Goal: Transaction & Acquisition: Obtain resource

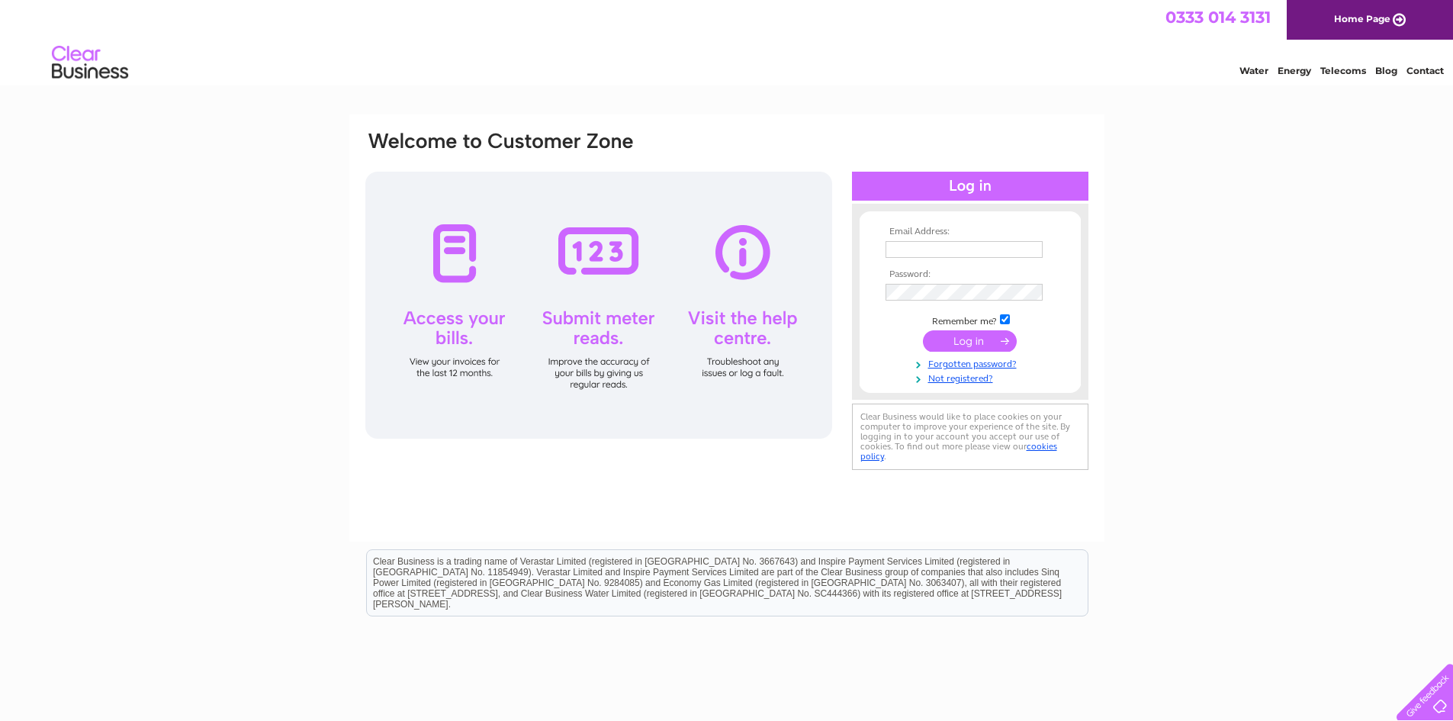
click at [910, 237] on td at bounding box center [969, 249] width 177 height 24
click at [908, 254] on input "text" at bounding box center [963, 249] width 157 height 17
type input "amanda@thefootballnation.co.uk"
click at [923, 332] on input "submit" at bounding box center [970, 342] width 94 height 21
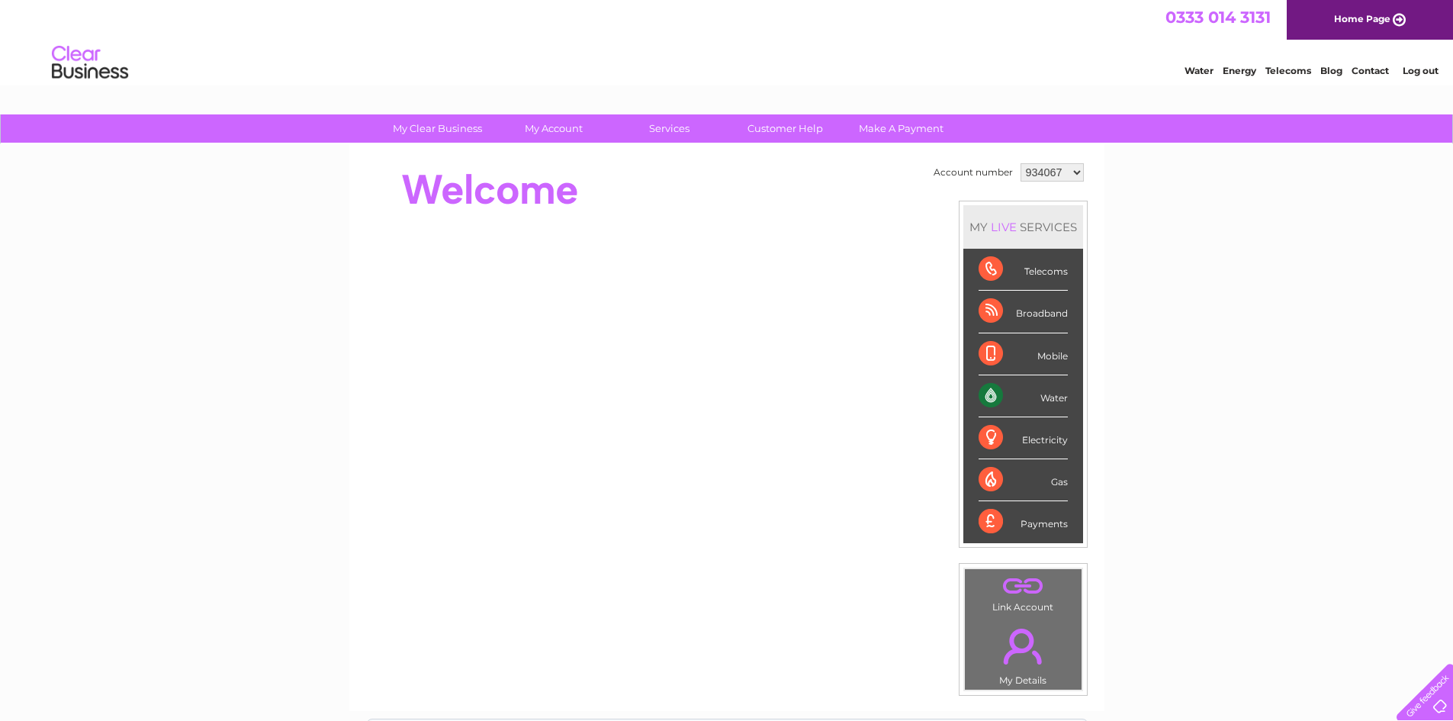
click at [1057, 163] on select "934067 989256 989257 996790 1089061" at bounding box center [1051, 172] width 63 height 18
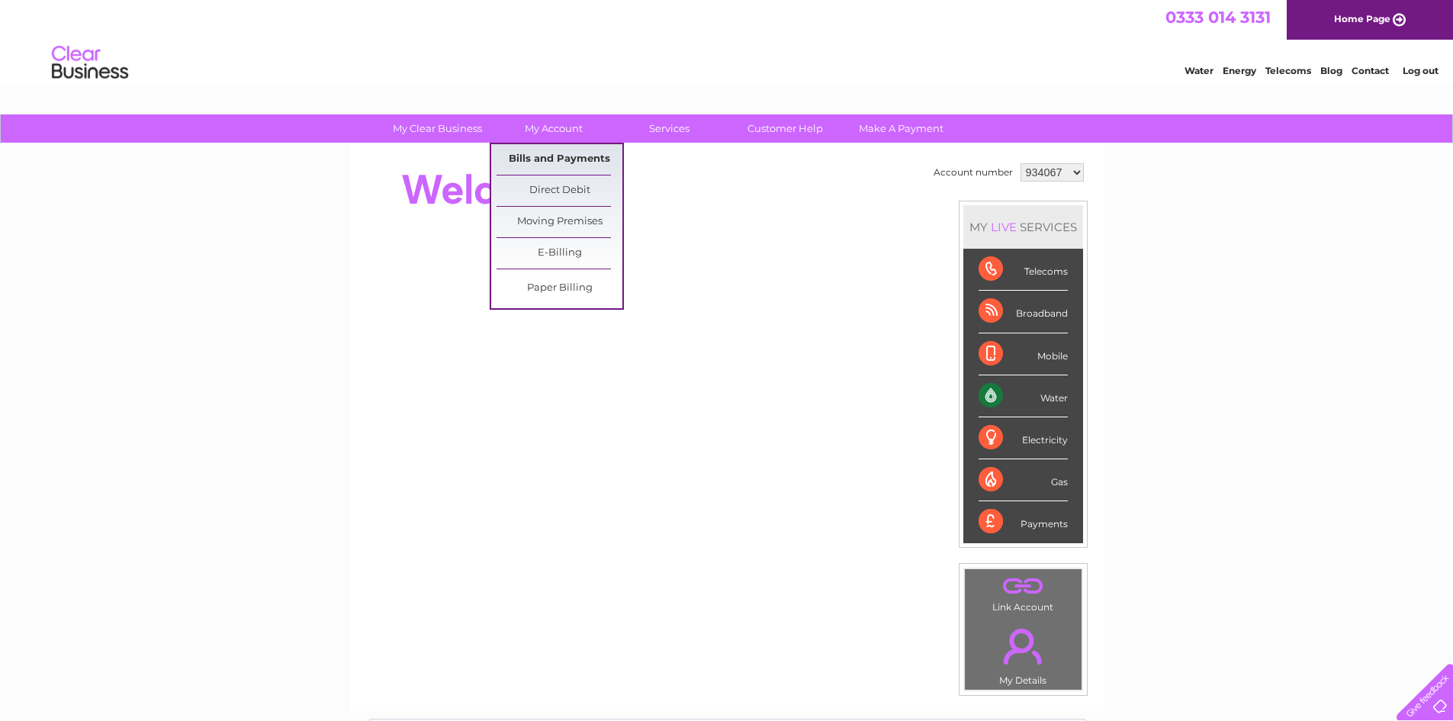
click at [570, 163] on link "Bills and Payments" at bounding box center [559, 159] width 126 height 31
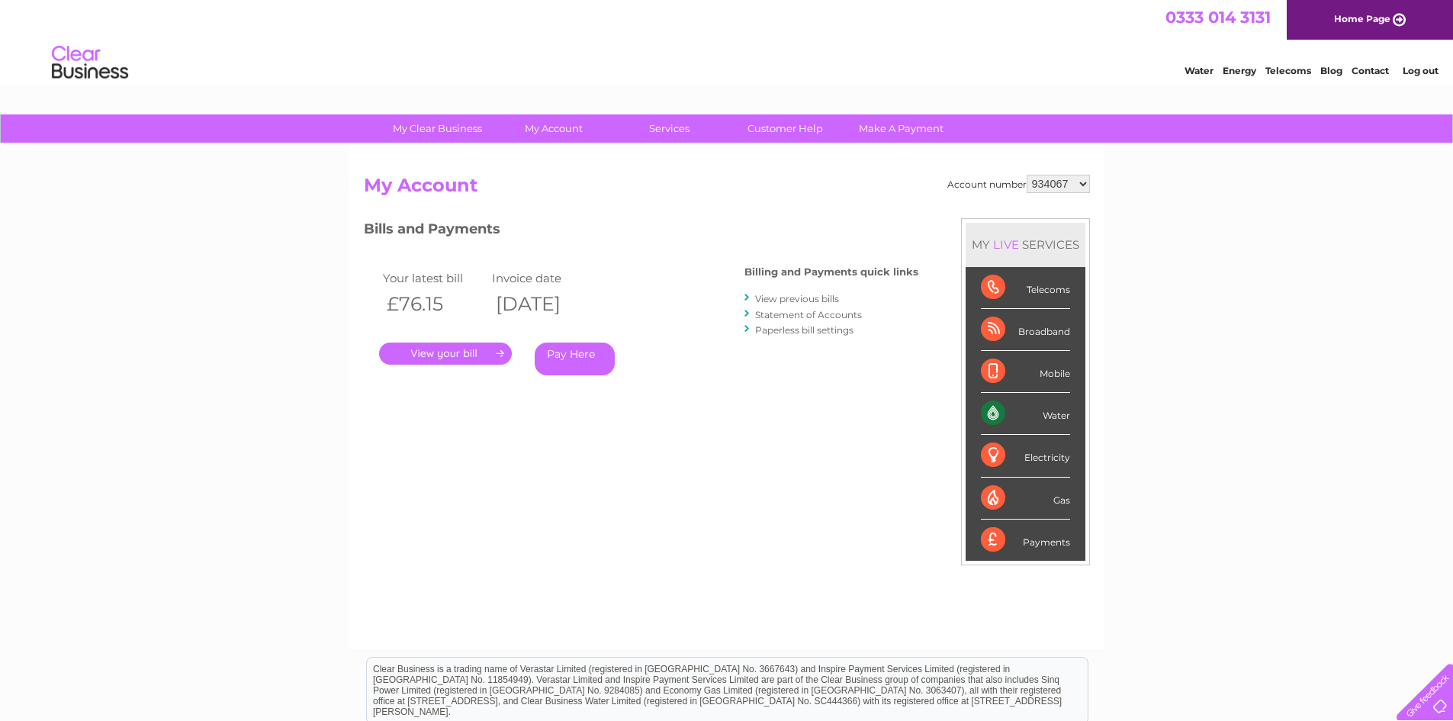
click at [1056, 184] on select "934067 989256 989257 996790 1089061" at bounding box center [1057, 184] width 63 height 18
select select "989256"
click at [1026, 175] on select "934067 989256 989257 996790 1089061" at bounding box center [1057, 184] width 63 height 18
drag, startPoint x: 0, startPoint y: 0, endPoint x: 1069, endPoint y: 181, distance: 1084.2
click at [1069, 181] on select "934067 989256 989257 996790 1089061" at bounding box center [1057, 184] width 63 height 18
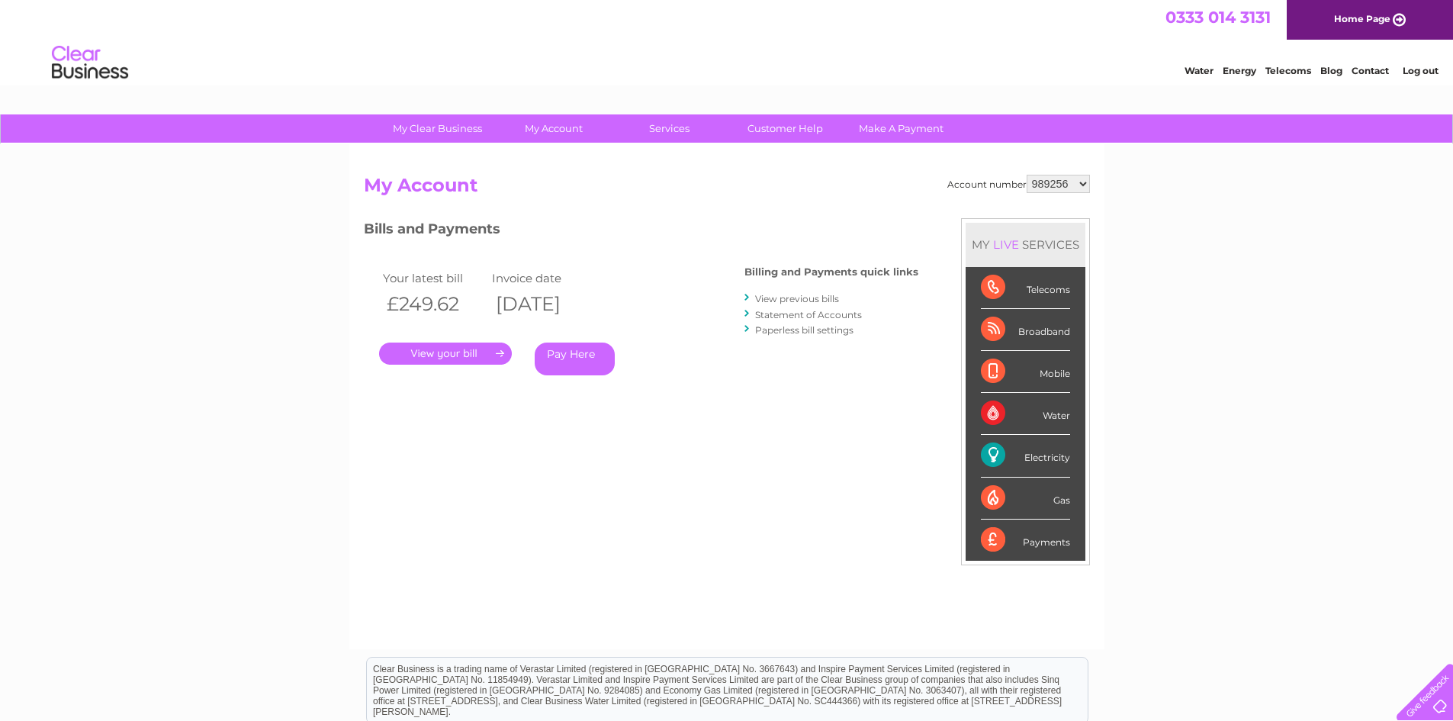
click at [819, 300] on link "View previous bills" at bounding box center [797, 298] width 84 height 11
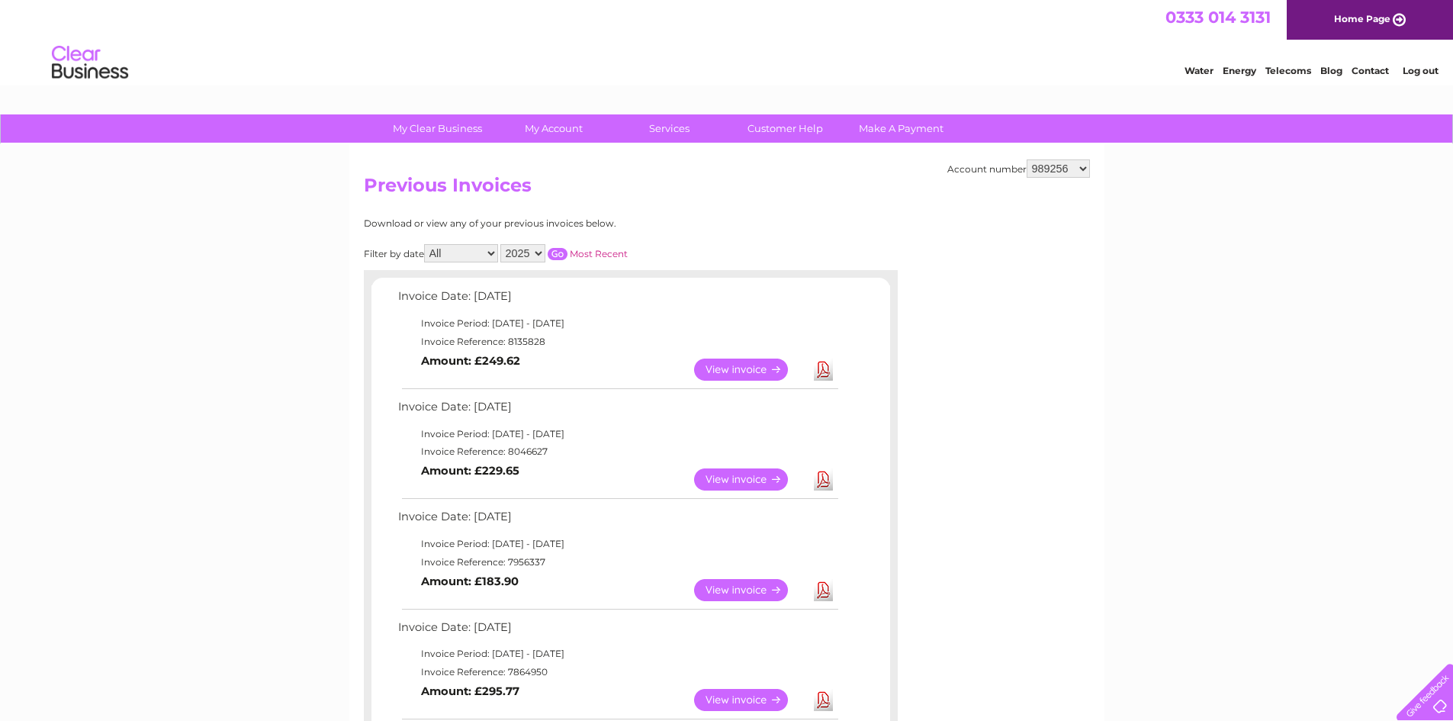
click at [731, 589] on link "View" at bounding box center [750, 590] width 112 height 22
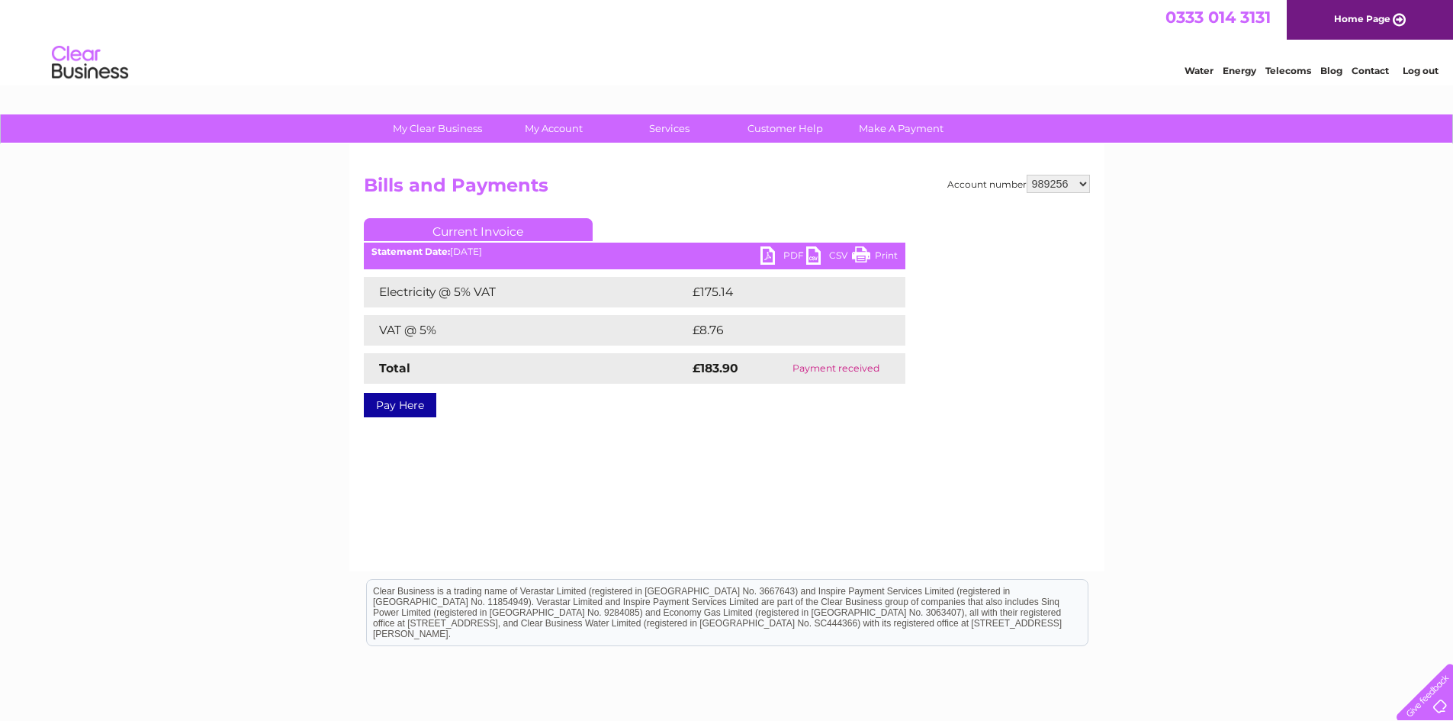
click at [782, 258] on link "PDF" at bounding box center [783, 257] width 46 height 22
click at [783, 249] on link "PDF" at bounding box center [783, 257] width 46 height 22
click at [780, 257] on link "PDF" at bounding box center [783, 257] width 46 height 22
click at [1425, 68] on link "Log out" at bounding box center [1420, 70] width 36 height 11
